Goal: Information Seeking & Learning: Find specific fact

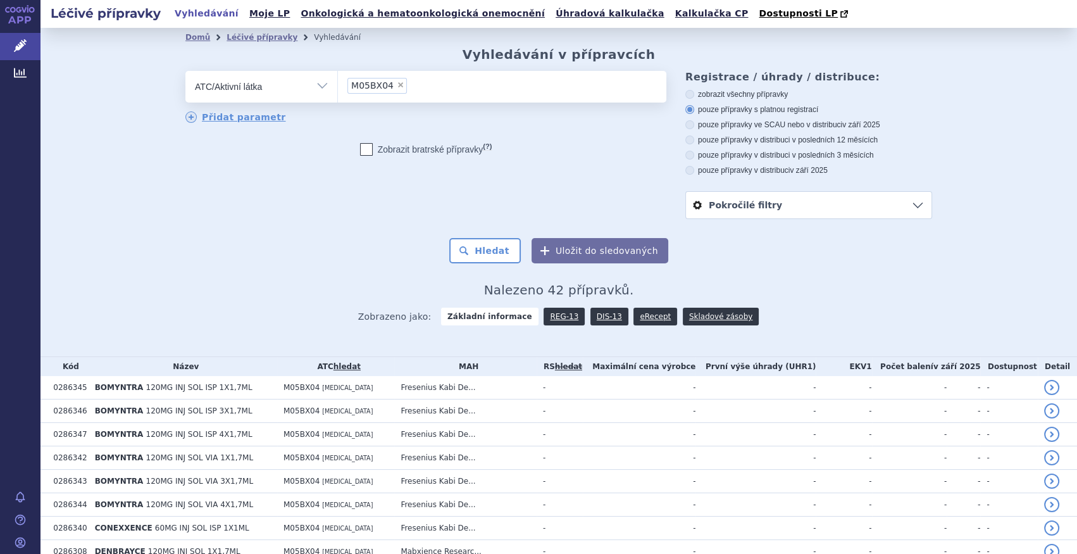
click at [397, 89] on span "×" at bounding box center [401, 85] width 8 height 8
click at [338, 89] on select "M05BX04" at bounding box center [337, 86] width 1 height 32
select select
click at [394, 90] on ul at bounding box center [430, 84] width 185 height 27
click at [338, 90] on select at bounding box center [337, 86] width 1 height 32
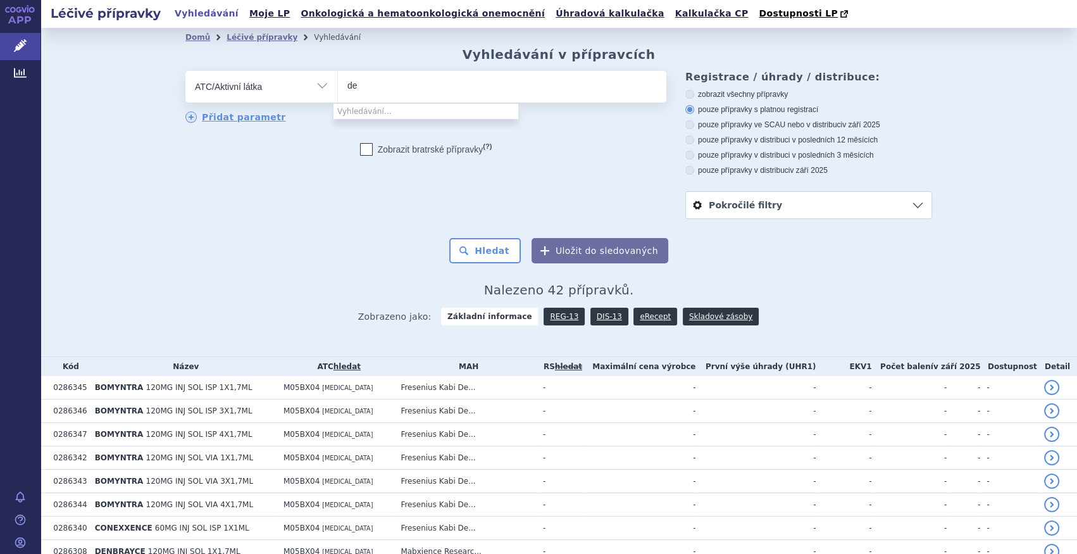
type input "den"
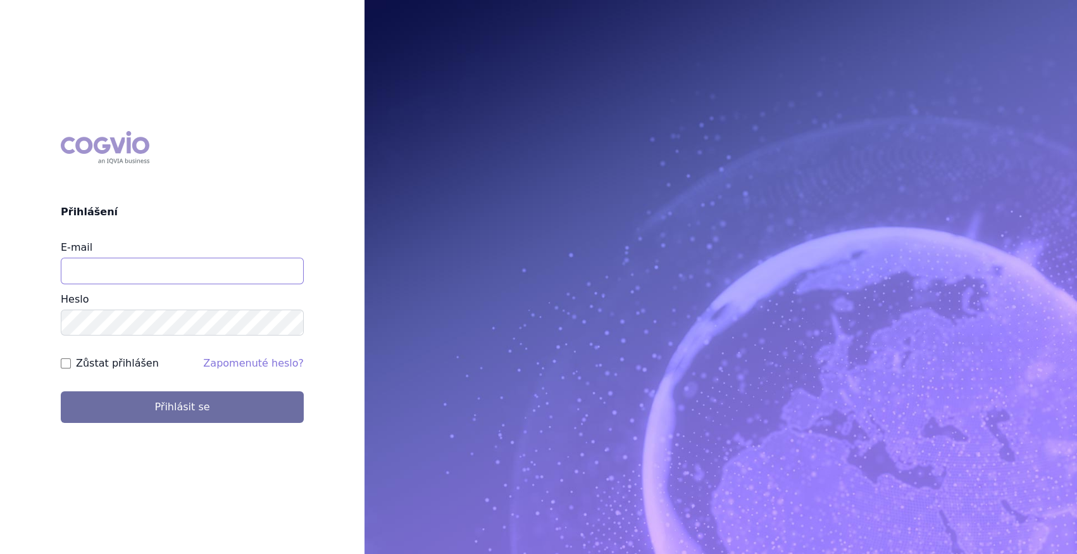
type input "marek_sebrle@accord-healthcare.com"
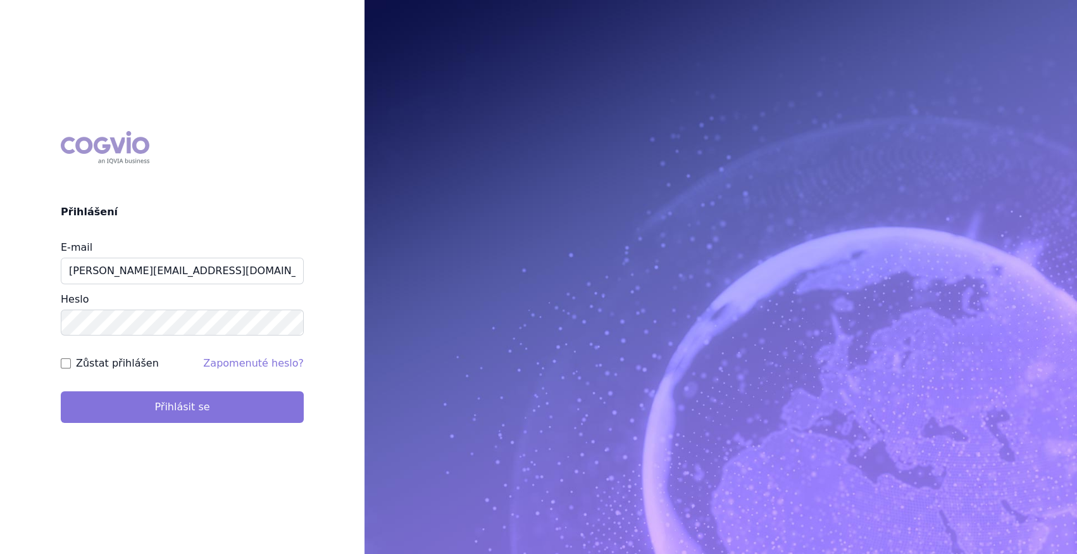
drag, startPoint x: 238, startPoint y: 429, endPoint x: 235, endPoint y: 418, distance: 11.8
click at [238, 426] on div "COGVIO Přihlášení E-mail marek_sebrle@accord-healthcare.com Heslo Zůstat přihlá…" at bounding box center [182, 277] width 364 height 313
click at [234, 418] on button "Přihlásit se" at bounding box center [182, 407] width 243 height 32
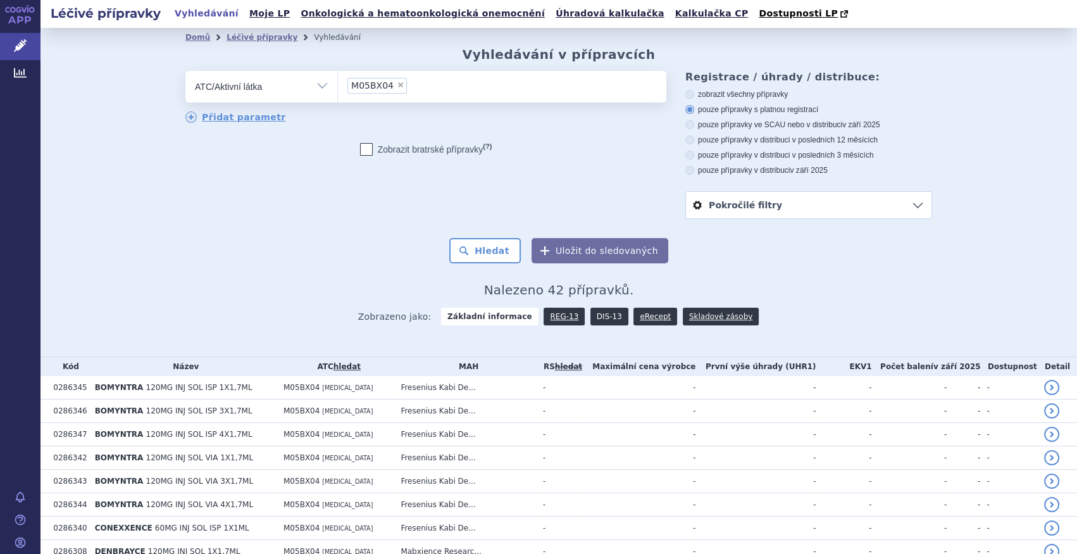
click at [596, 318] on link "DIS-13" at bounding box center [609, 317] width 38 height 18
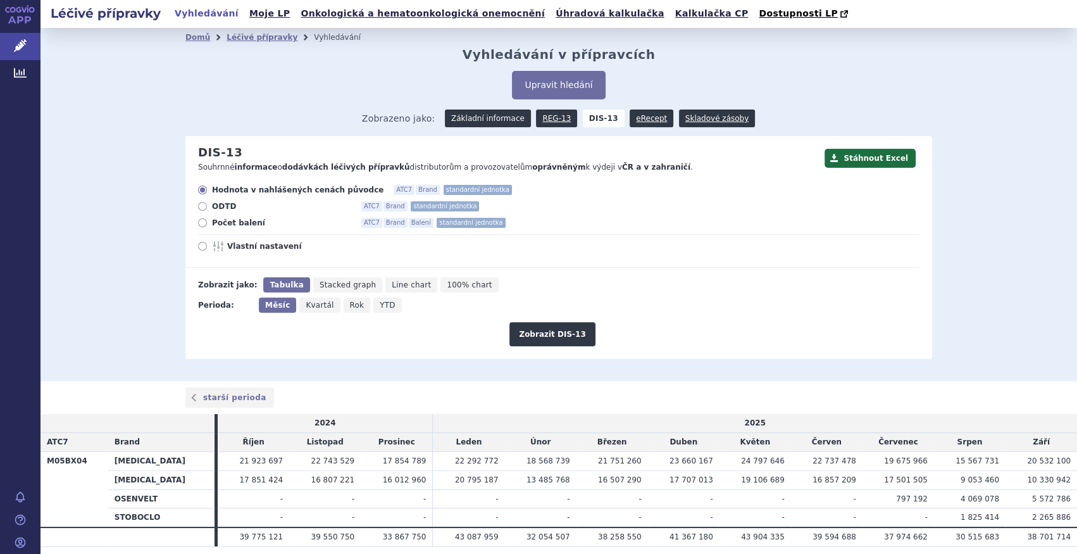
click at [499, 121] on link "Základní informace" at bounding box center [488, 118] width 86 height 18
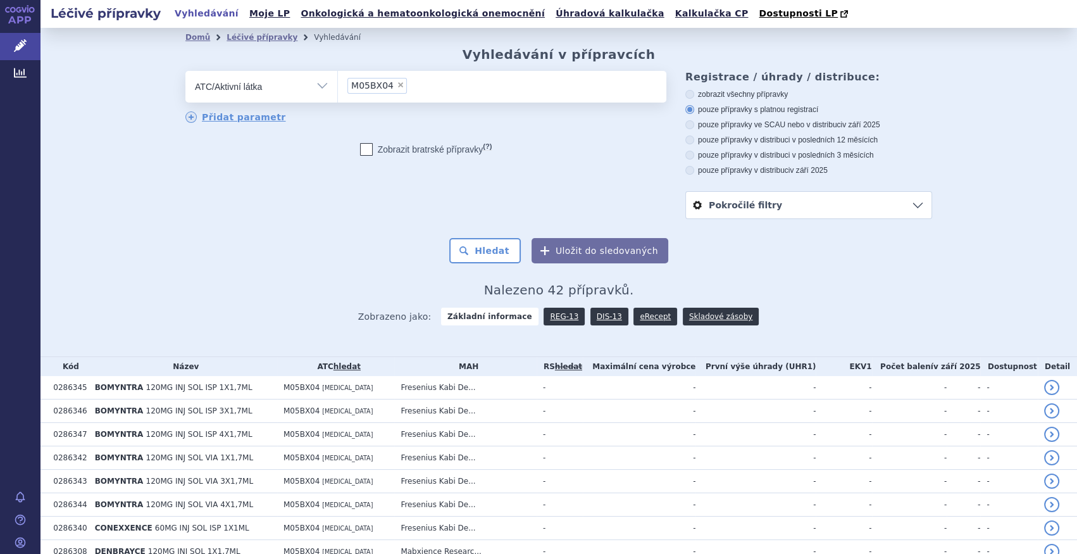
click at [386, 85] on li "× M05BX04" at bounding box center [376, 86] width 59 height 16
click at [338, 85] on select "M05BX04" at bounding box center [337, 86] width 1 height 32
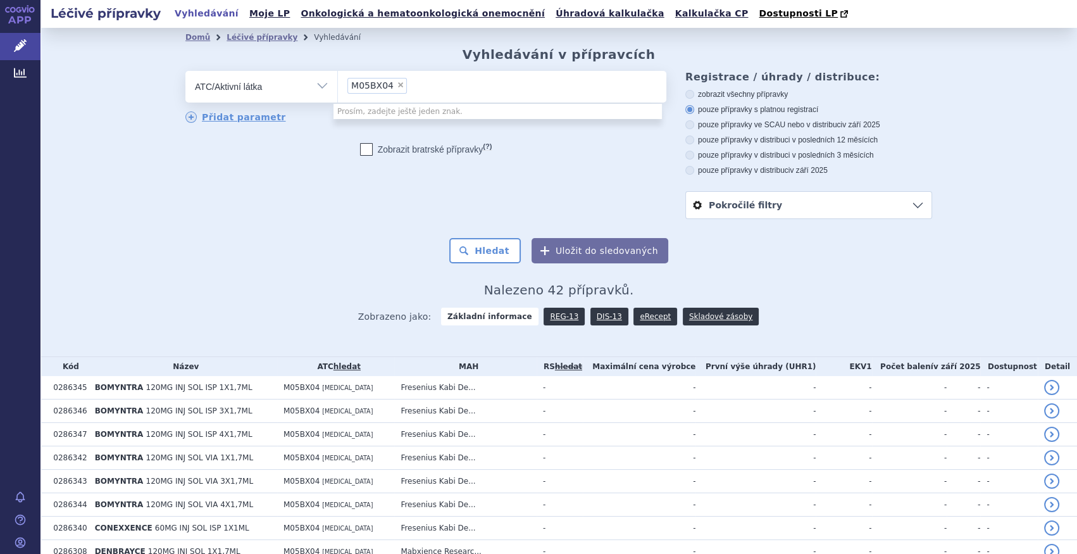
click at [397, 86] on span "×" at bounding box center [401, 85] width 8 height 8
click at [338, 86] on select "M05BX04" at bounding box center [337, 86] width 1 height 32
select select
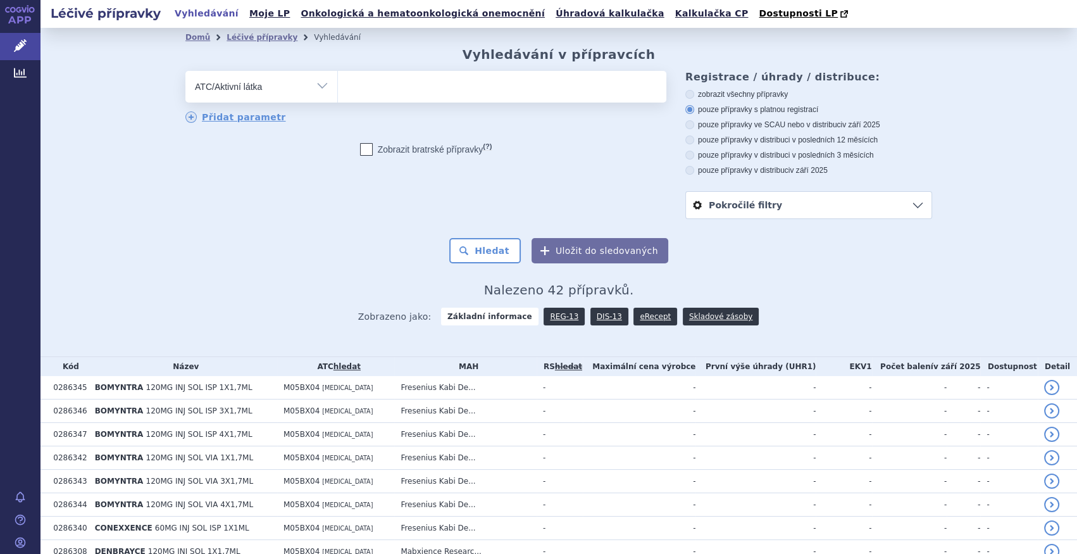
click at [391, 86] on ul at bounding box center [502, 84] width 328 height 27
click at [338, 86] on select at bounding box center [337, 86] width 1 height 32
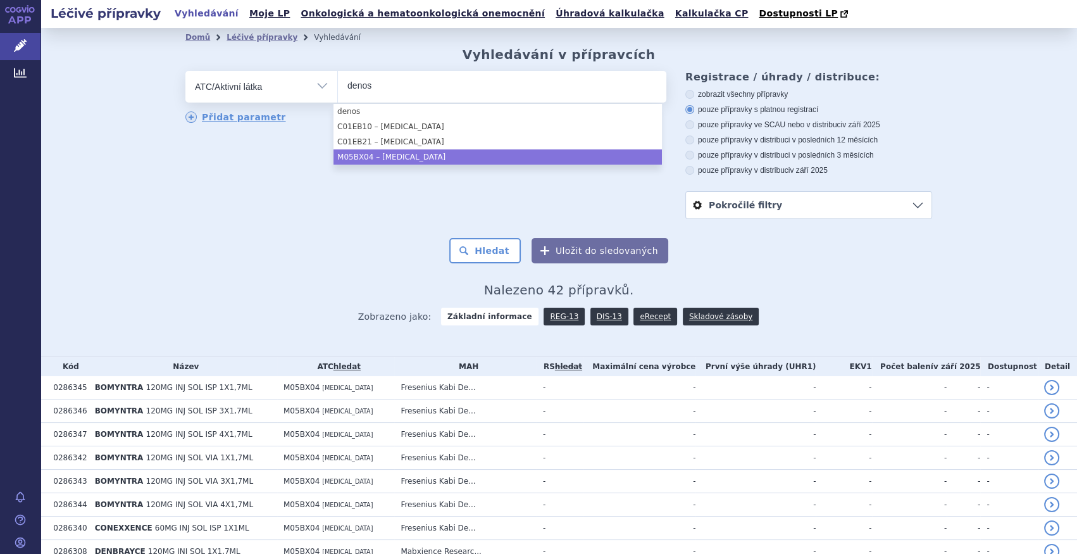
type input "denos"
select select "M05BX04"
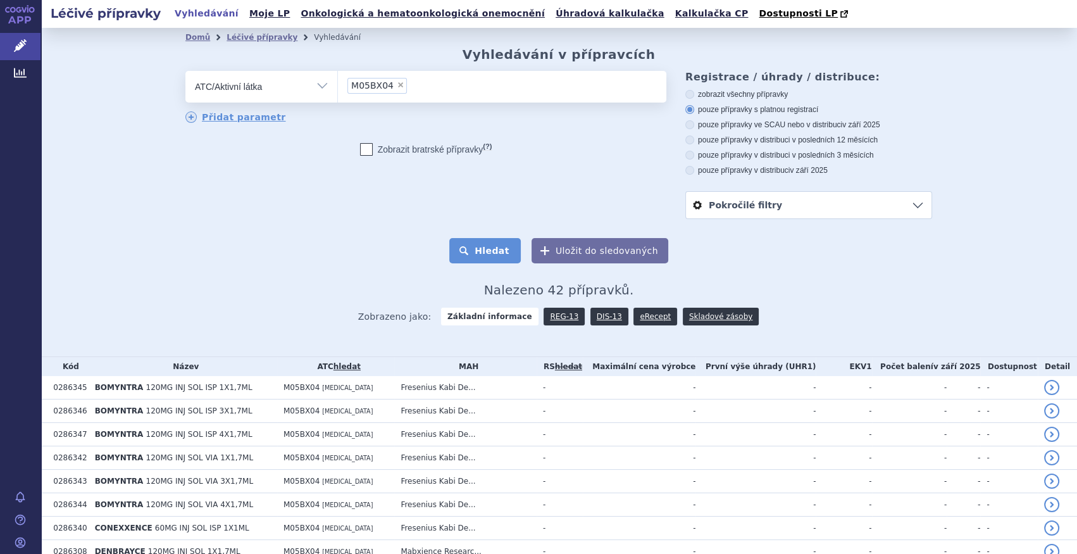
drag, startPoint x: 493, startPoint y: 264, endPoint x: 497, endPoint y: 258, distance: 6.8
click at [493, 263] on button "Hledat" at bounding box center [484, 250] width 71 height 25
click at [504, 252] on button "Hledat" at bounding box center [484, 250] width 71 height 25
